Goal: Task Accomplishment & Management: Complete application form

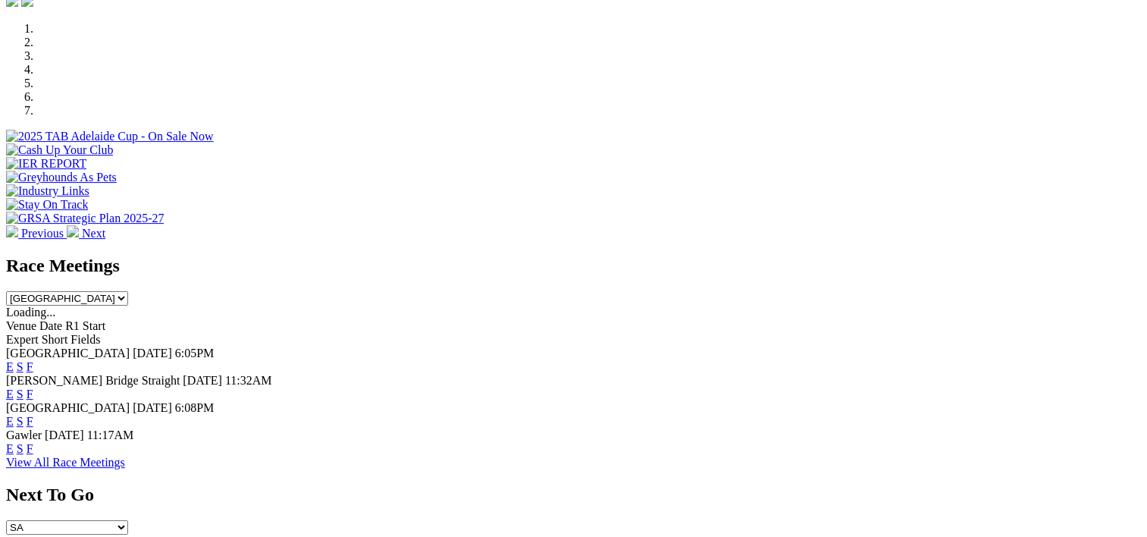
scroll to position [455, 0]
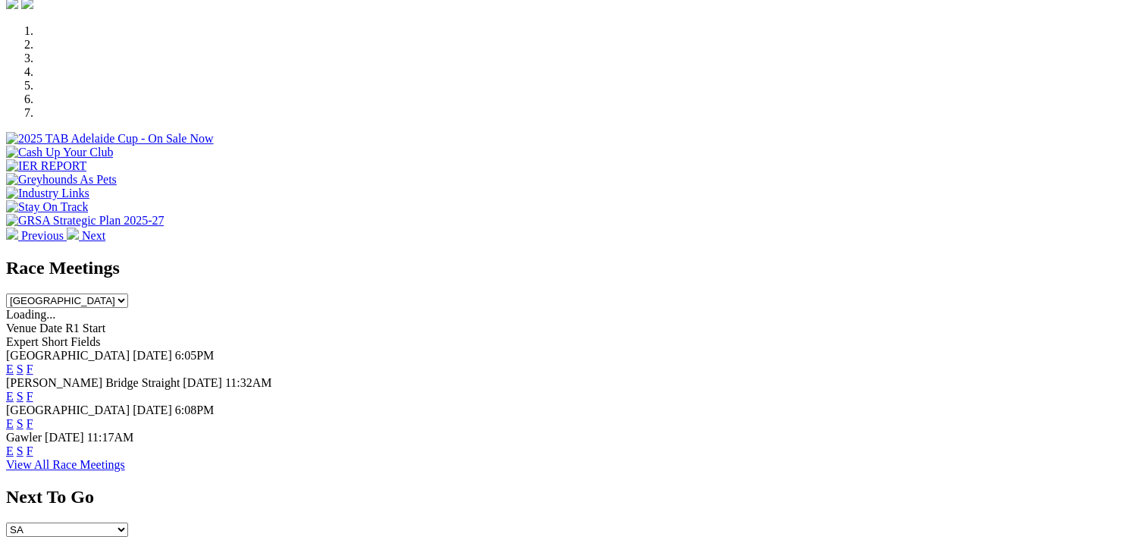
click at [33, 362] on link "F" at bounding box center [30, 368] width 7 height 13
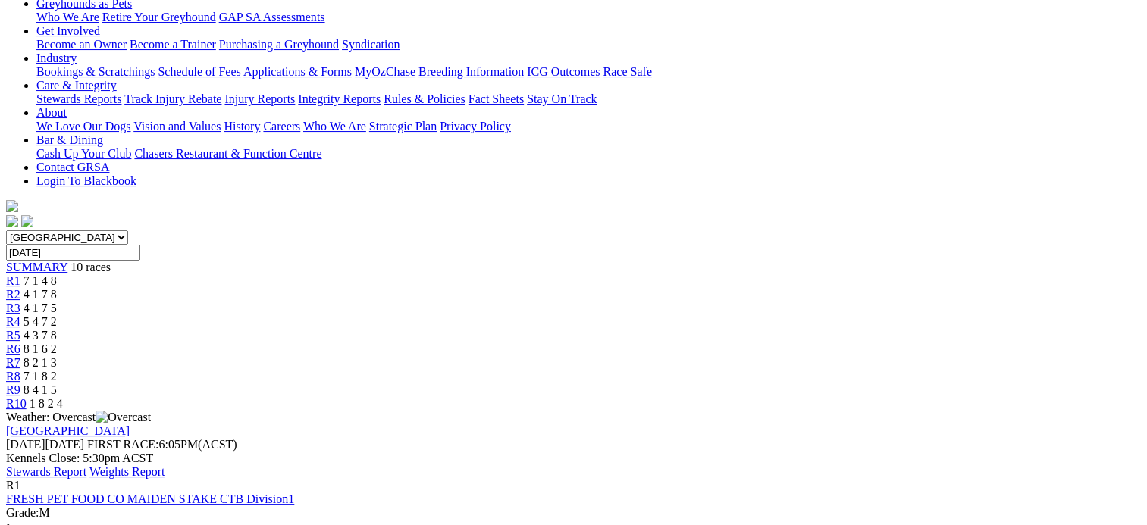
scroll to position [261, 0]
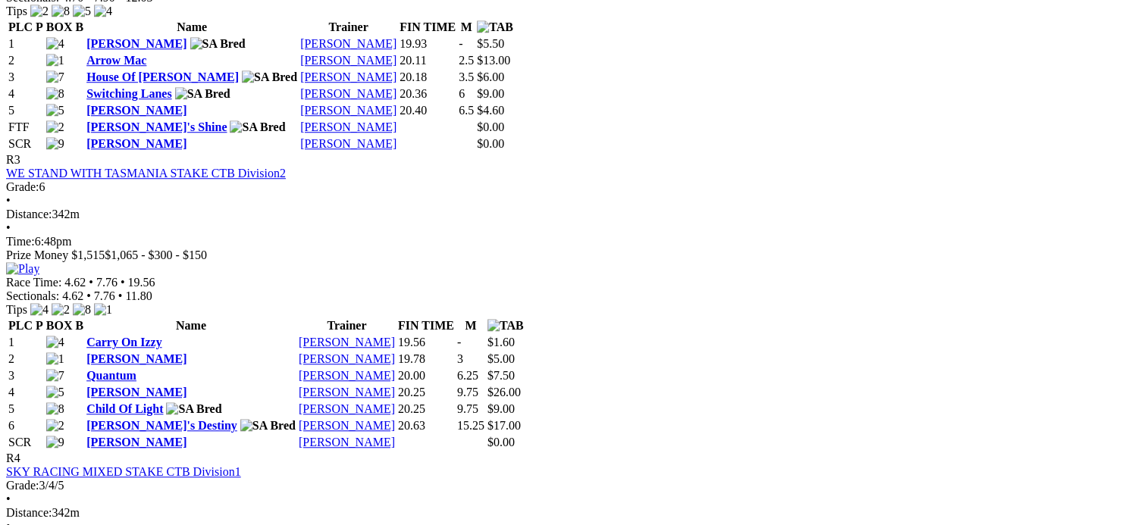
scroll to position [1199, 0]
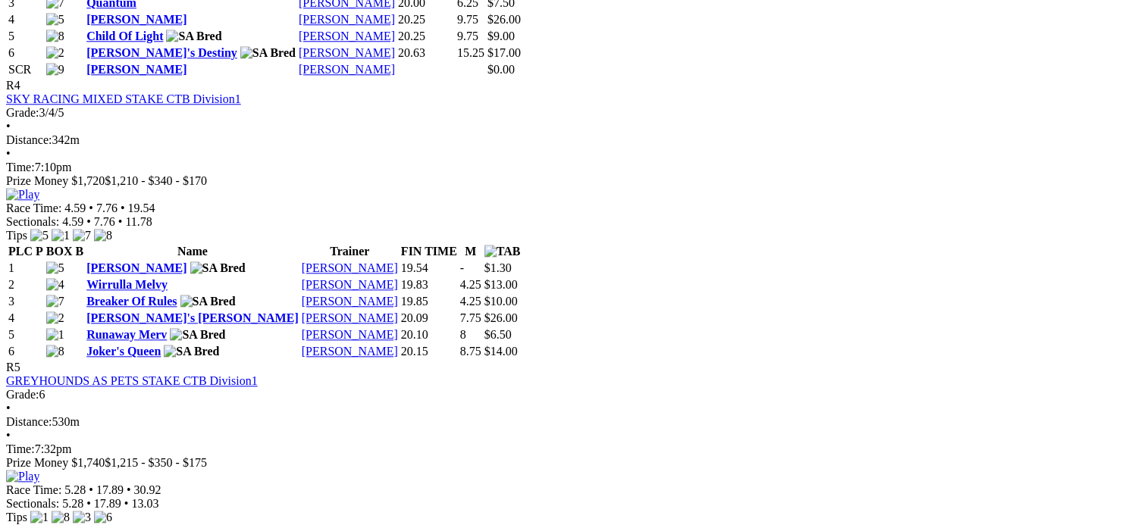
scroll to position [1578, 0]
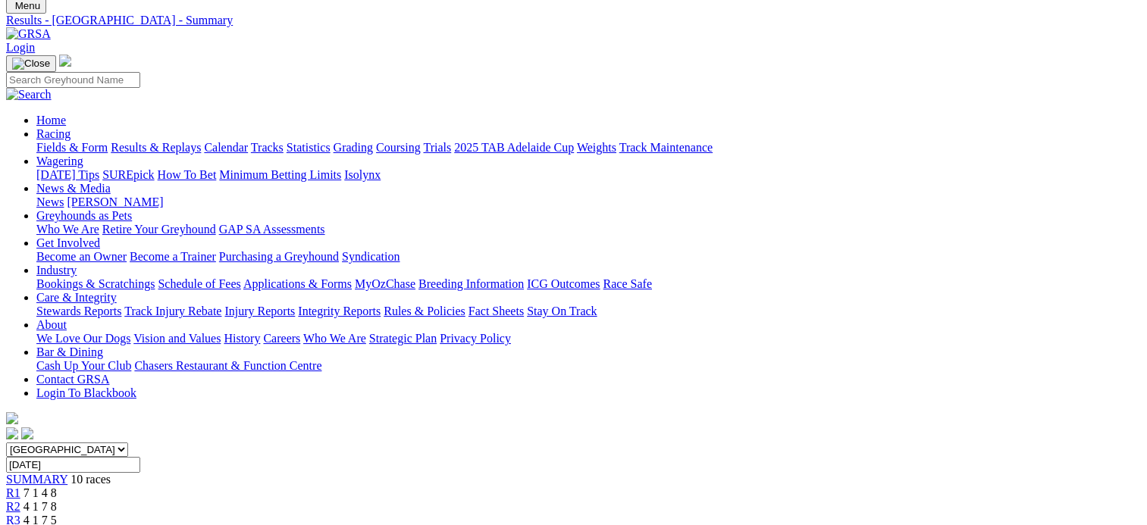
scroll to position [0, 0]
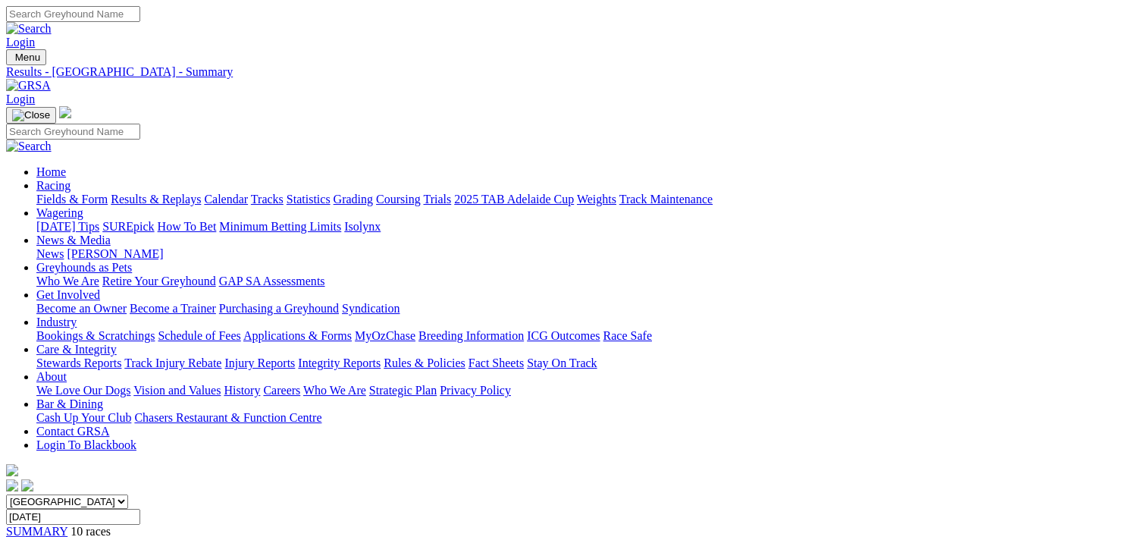
click at [216, 302] on link "Become a Trainer" at bounding box center [173, 308] width 86 height 13
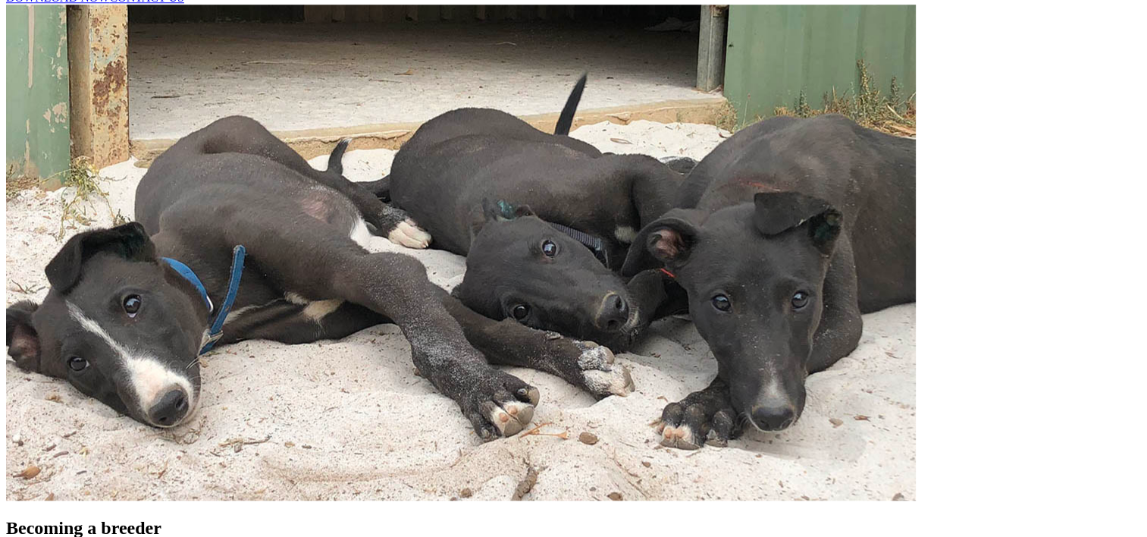
scroll to position [1389, 0]
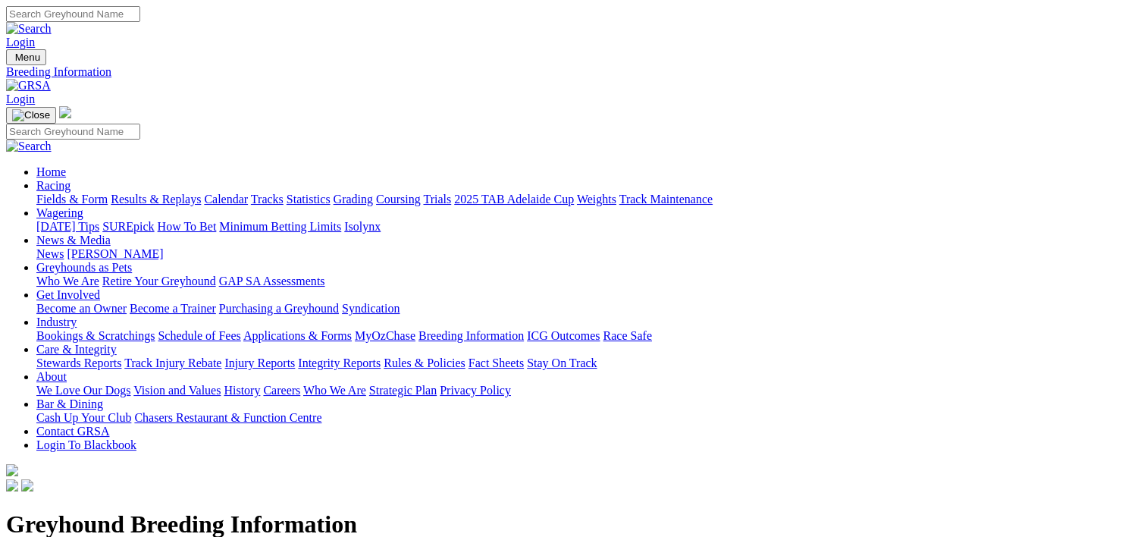
drag, startPoint x: 883, startPoint y: 320, endPoint x: 716, endPoint y: 221, distance: 193.7
click at [716, 510] on h1 "Greyhound Breeding Information" at bounding box center [573, 524] width 1135 height 28
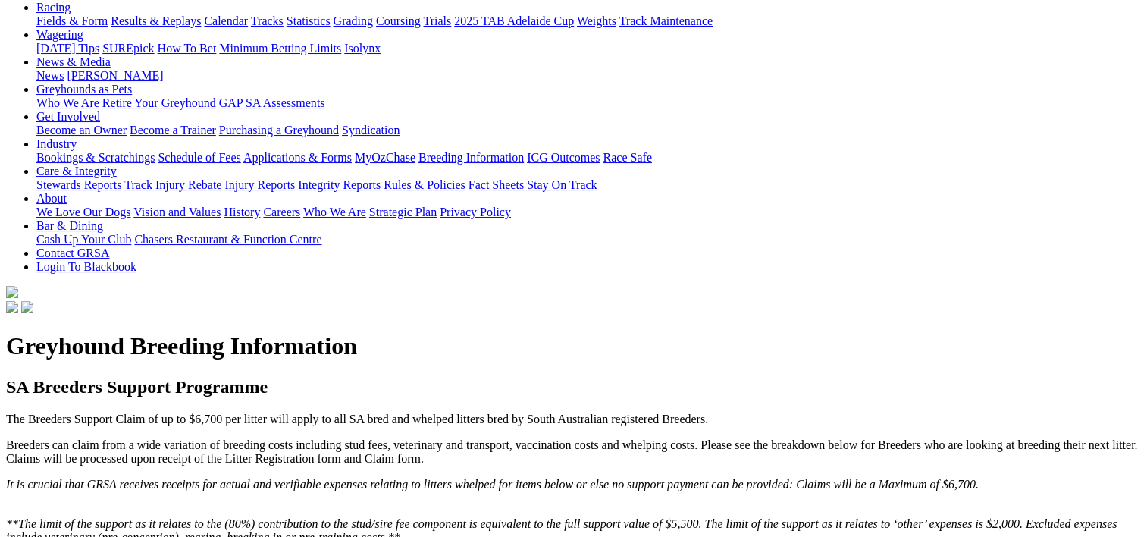
scroll to position [176, 0]
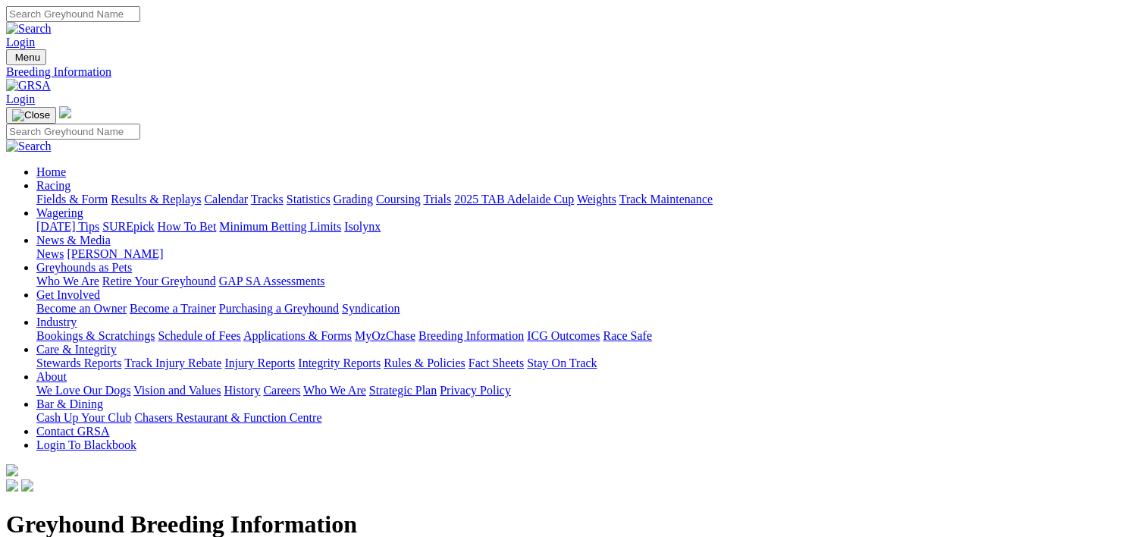
click at [216, 302] on link "Become a Trainer" at bounding box center [173, 308] width 86 height 13
click at [352, 329] on link "Applications & Forms" at bounding box center [297, 335] width 108 height 13
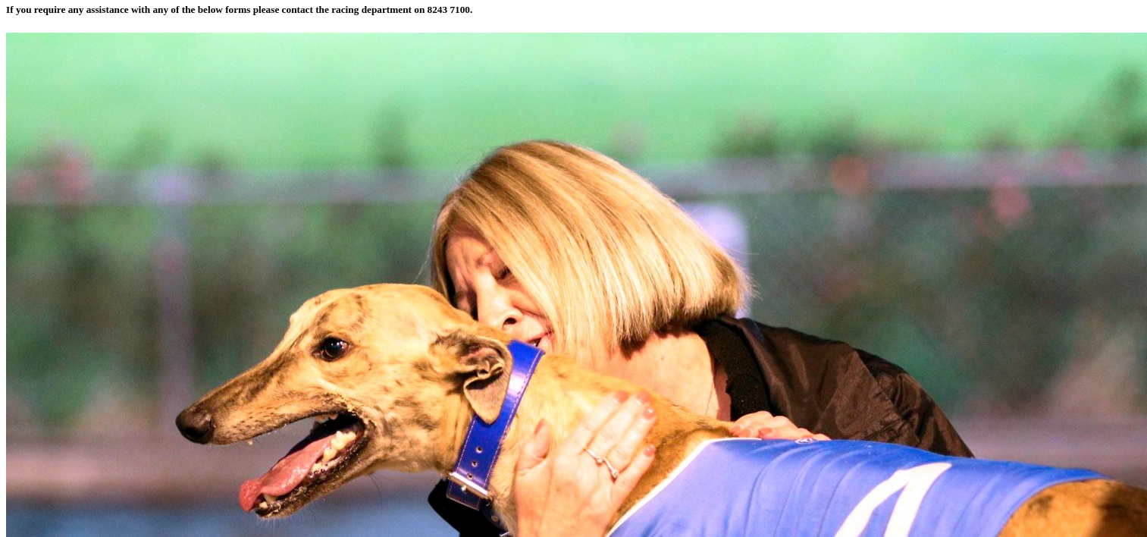
scroll to position [547, 0]
